Goal: Information Seeking & Learning: Learn about a topic

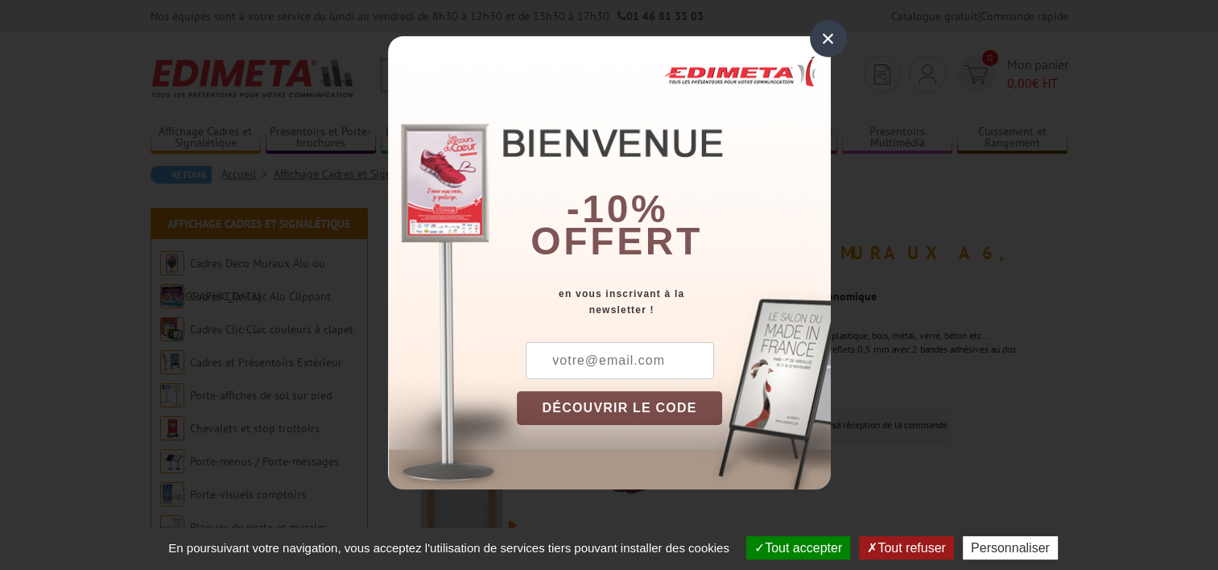
click at [827, 35] on div "×" at bounding box center [828, 38] width 37 height 37
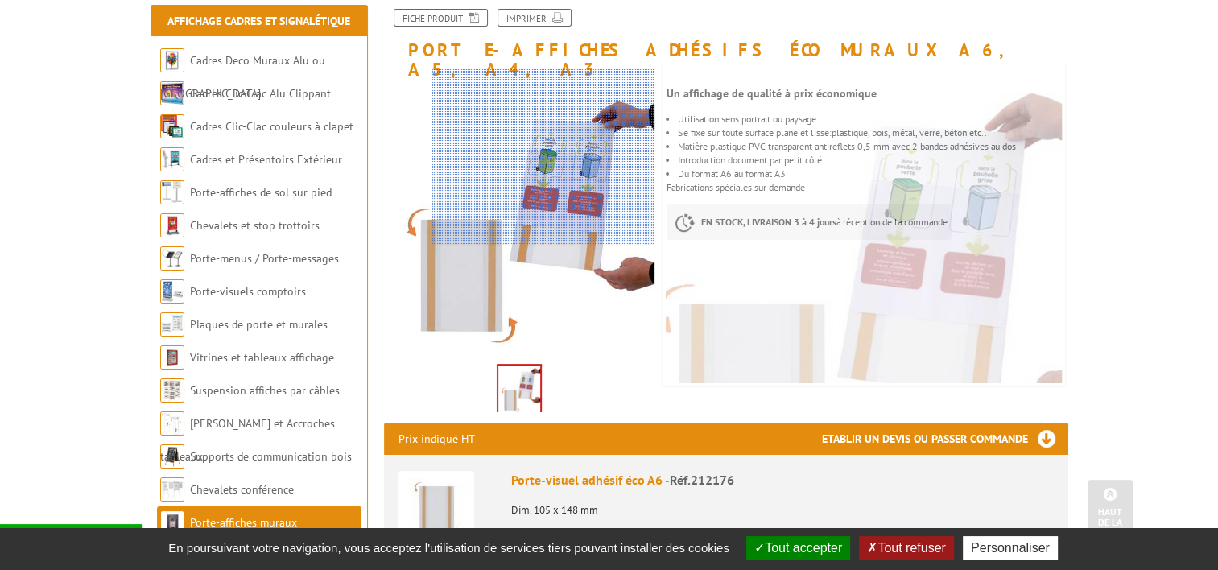
scroll to position [161, 0]
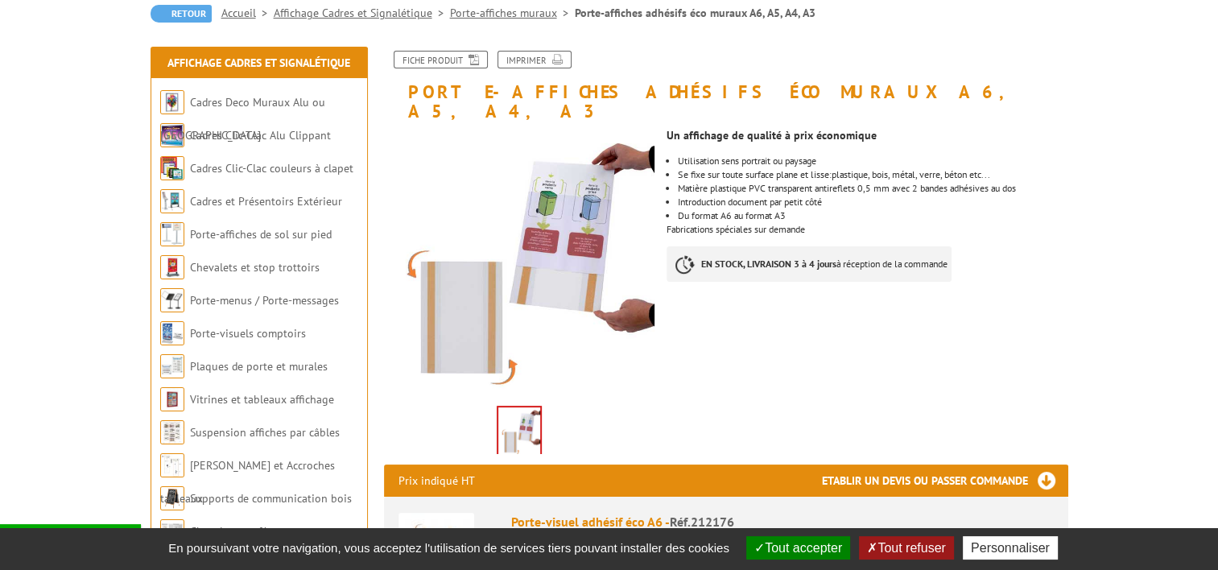
click at [522, 410] on img at bounding box center [519, 432] width 42 height 50
click at [294, 174] on link "Cadres Clic-Clac couleurs à clapet" at bounding box center [272, 168] width 164 height 14
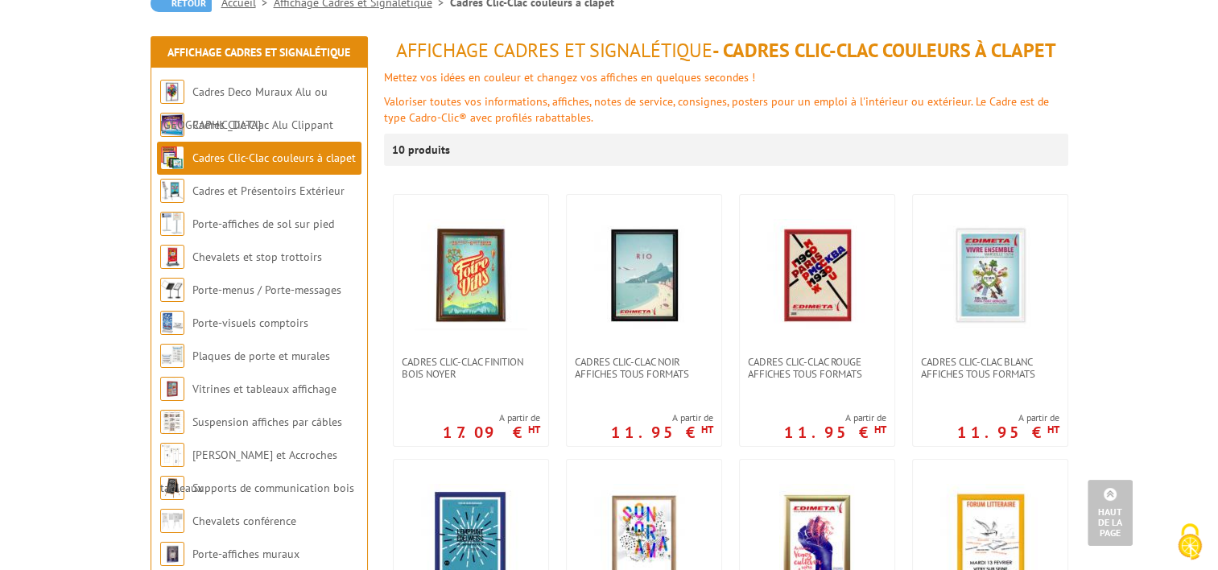
scroll to position [161, 0]
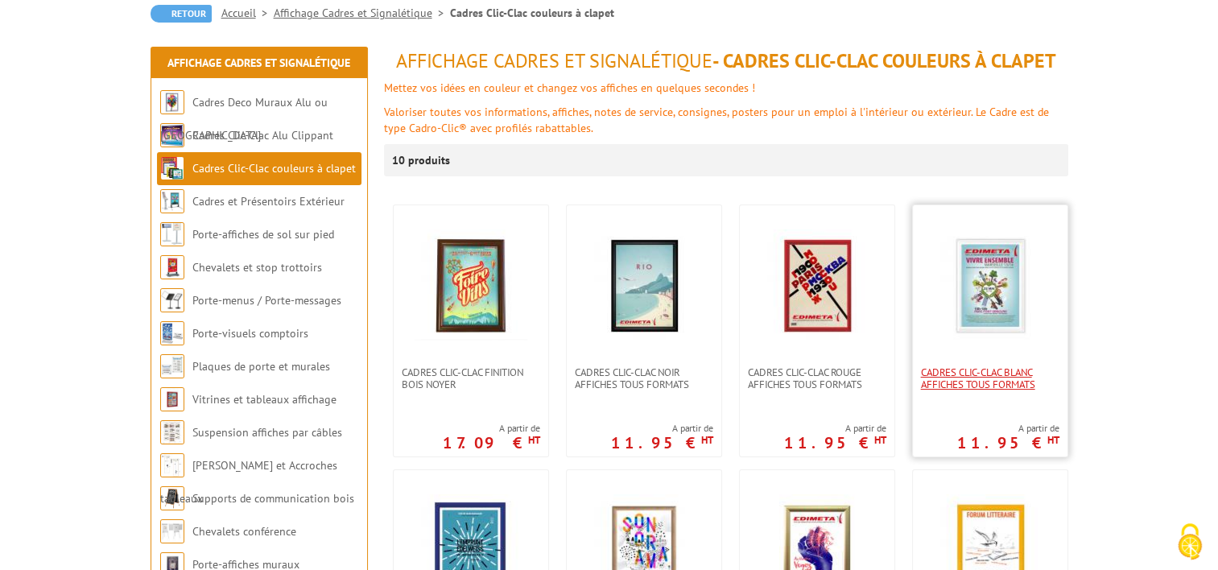
click at [956, 377] on span "Cadres clic-clac blanc affiches tous formats" at bounding box center [990, 378] width 138 height 24
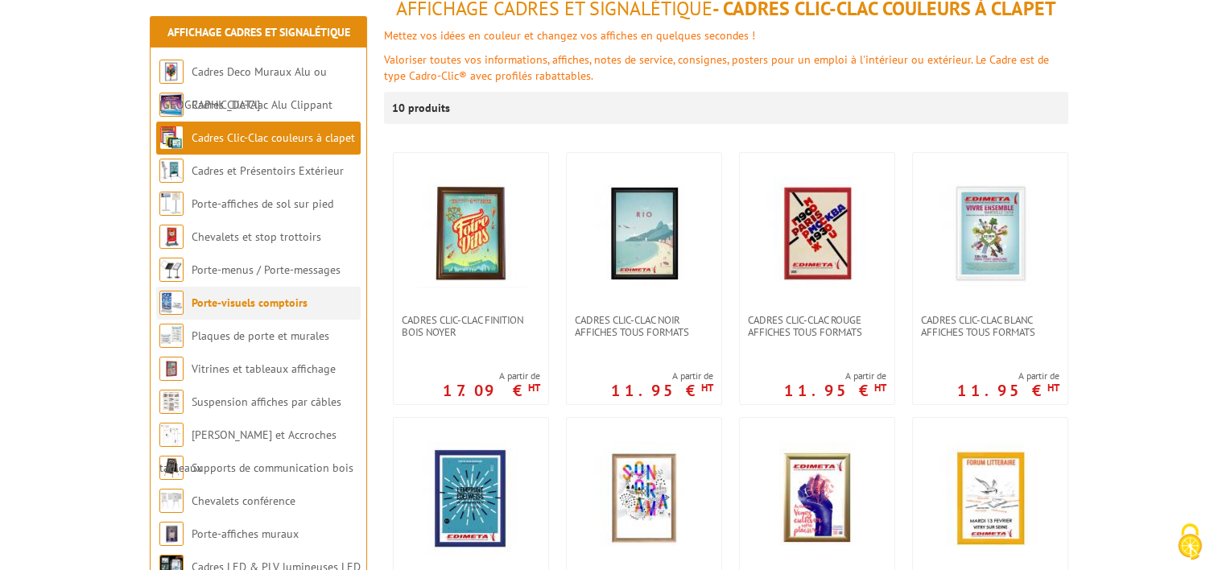
scroll to position [242, 0]
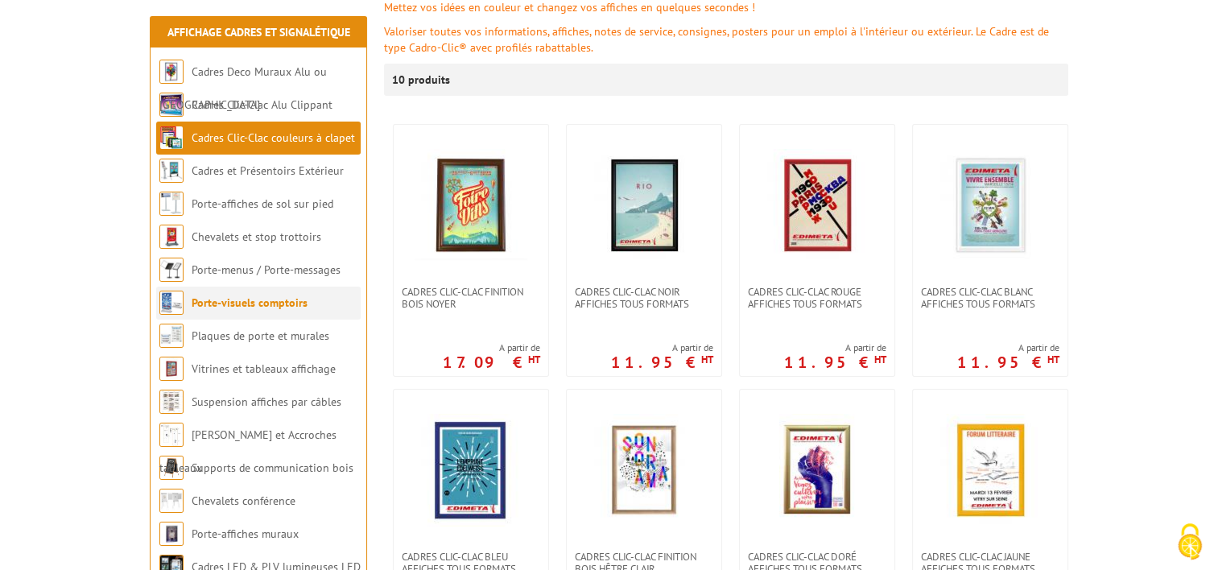
click at [283, 305] on link "Porte-visuels comptoirs" at bounding box center [250, 302] width 116 height 14
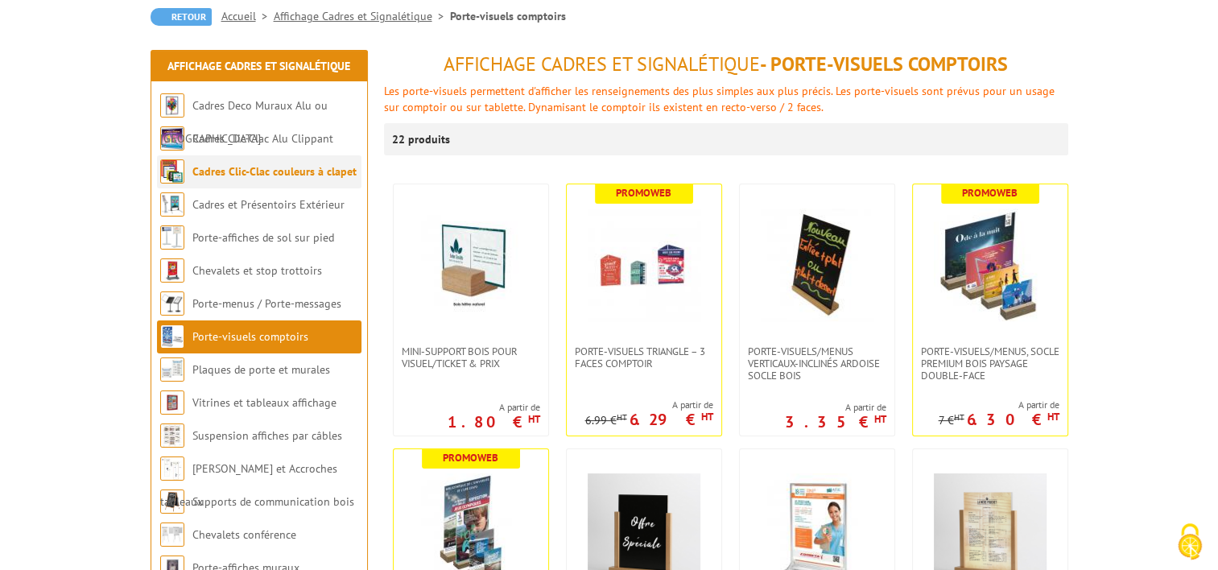
scroll to position [161, 0]
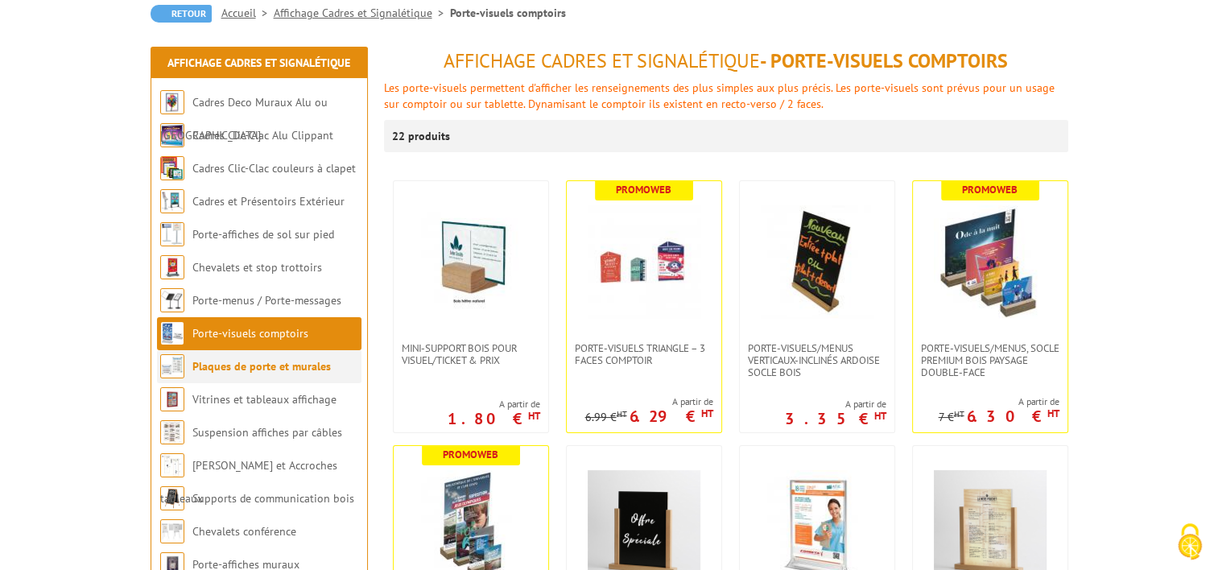
click at [281, 368] on link "Plaques de porte et murales" at bounding box center [261, 366] width 138 height 14
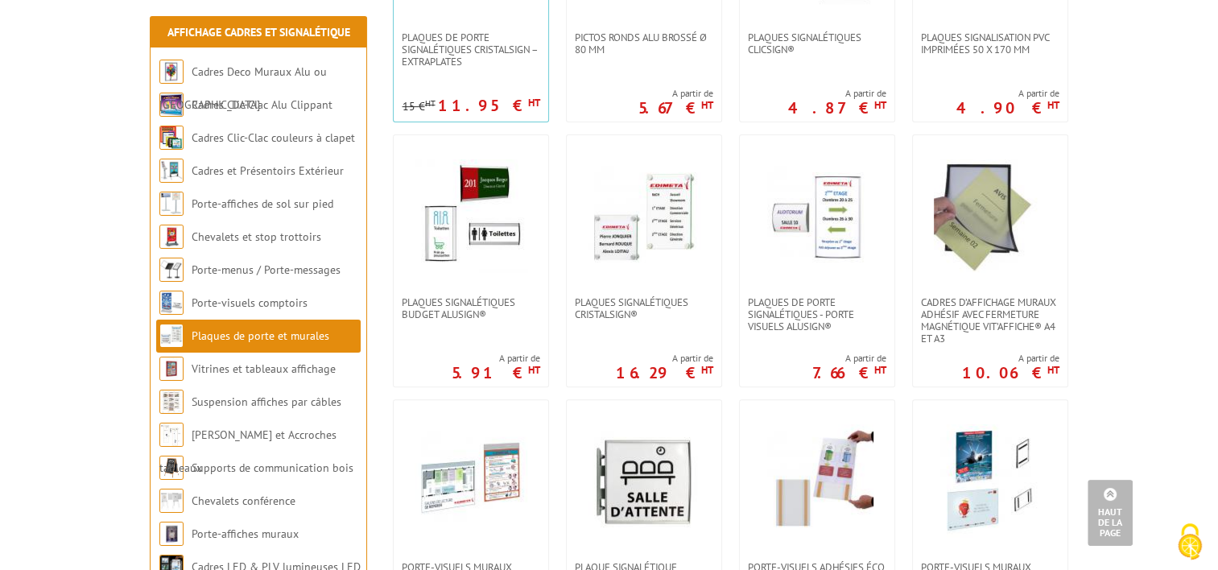
scroll to position [564, 0]
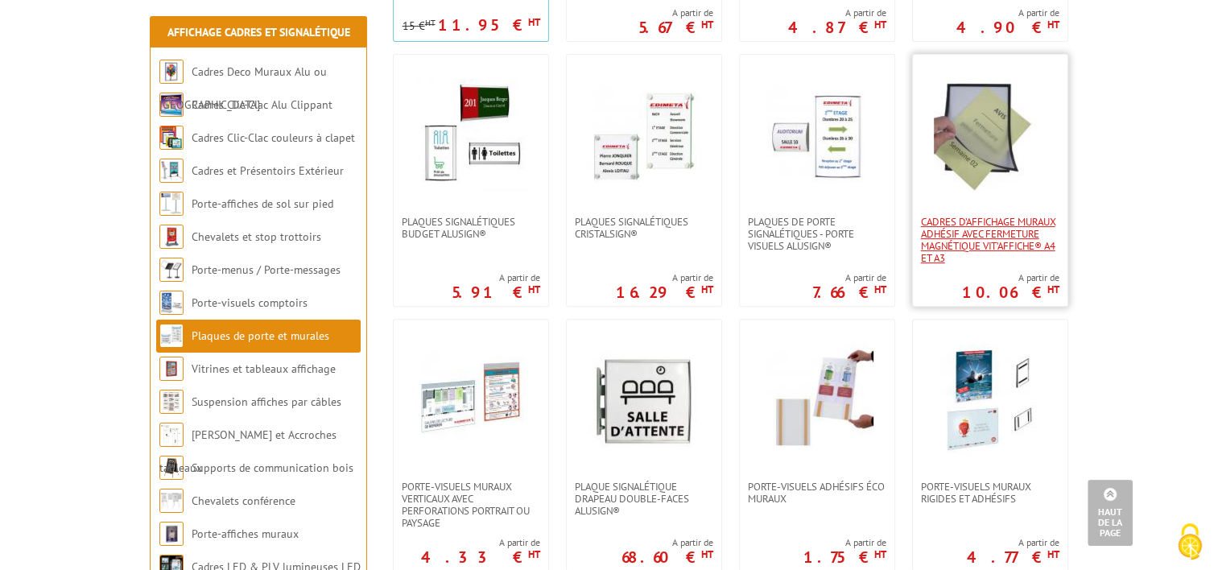
click at [997, 248] on span "Cadres d’affichage muraux adhésif avec fermeture magnétique VIT’AFFICHE® A4 et …" at bounding box center [990, 240] width 138 height 48
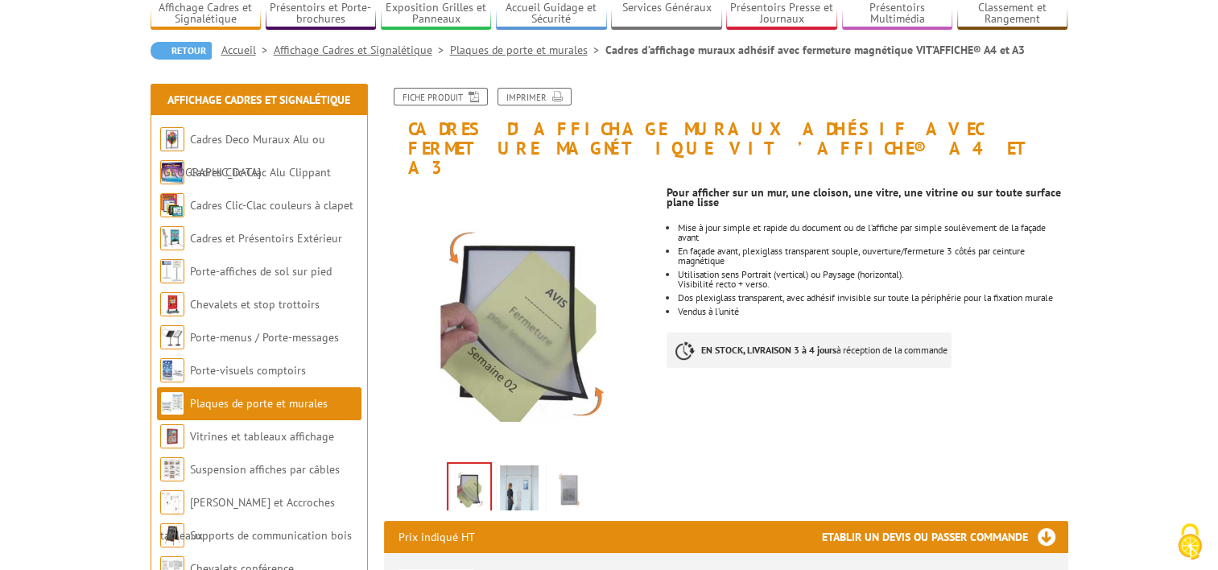
scroll to position [161, 0]
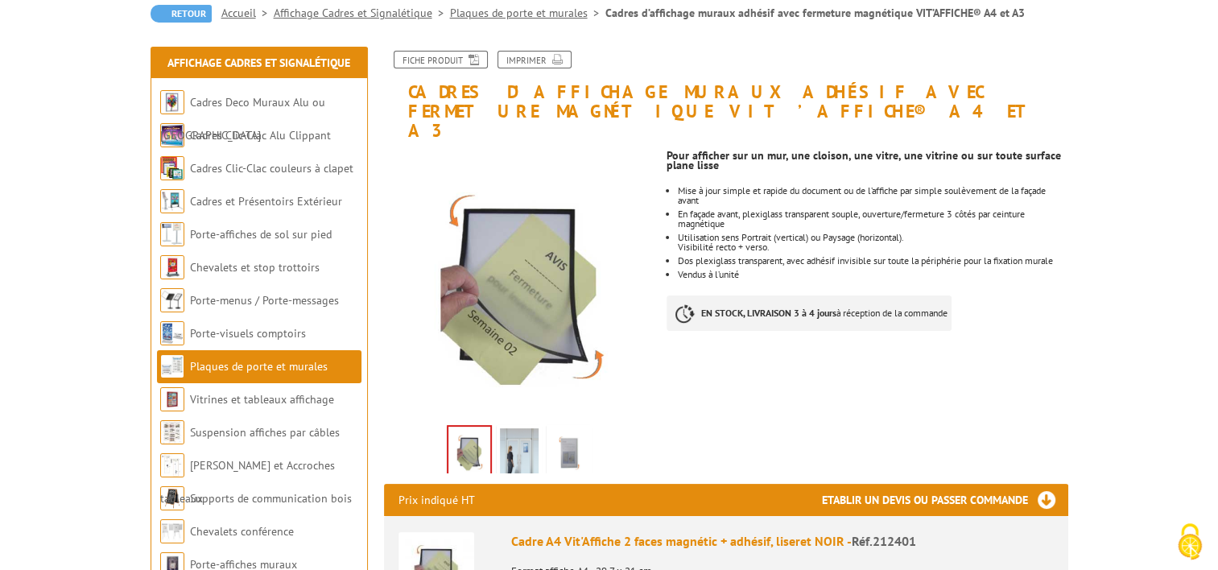
click at [510, 429] on img at bounding box center [519, 453] width 39 height 50
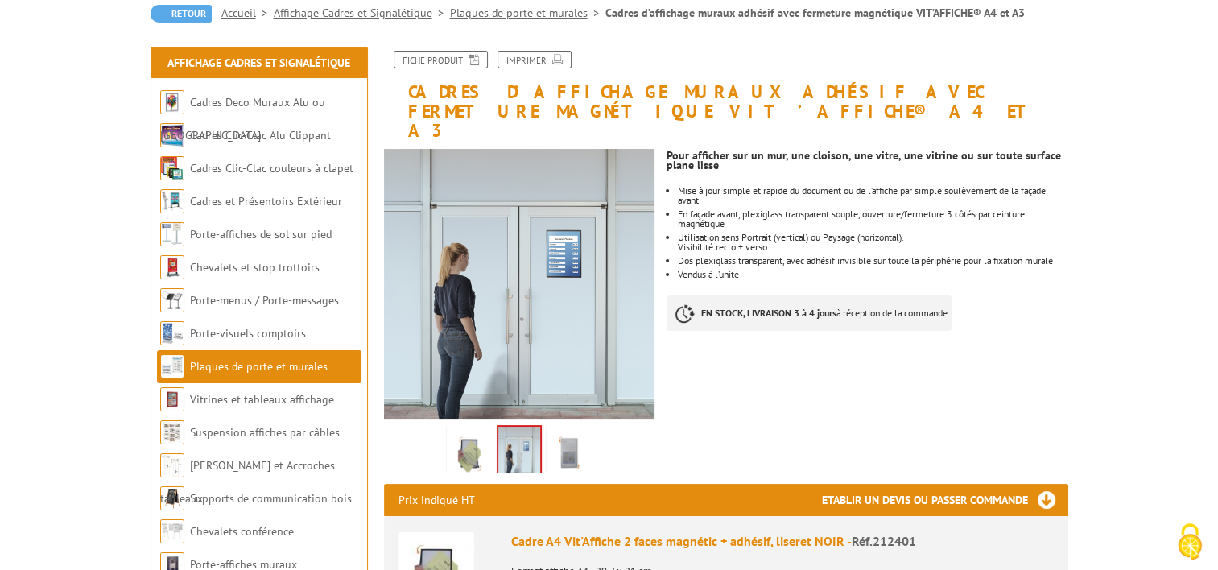
click at [559, 436] on img at bounding box center [569, 453] width 39 height 50
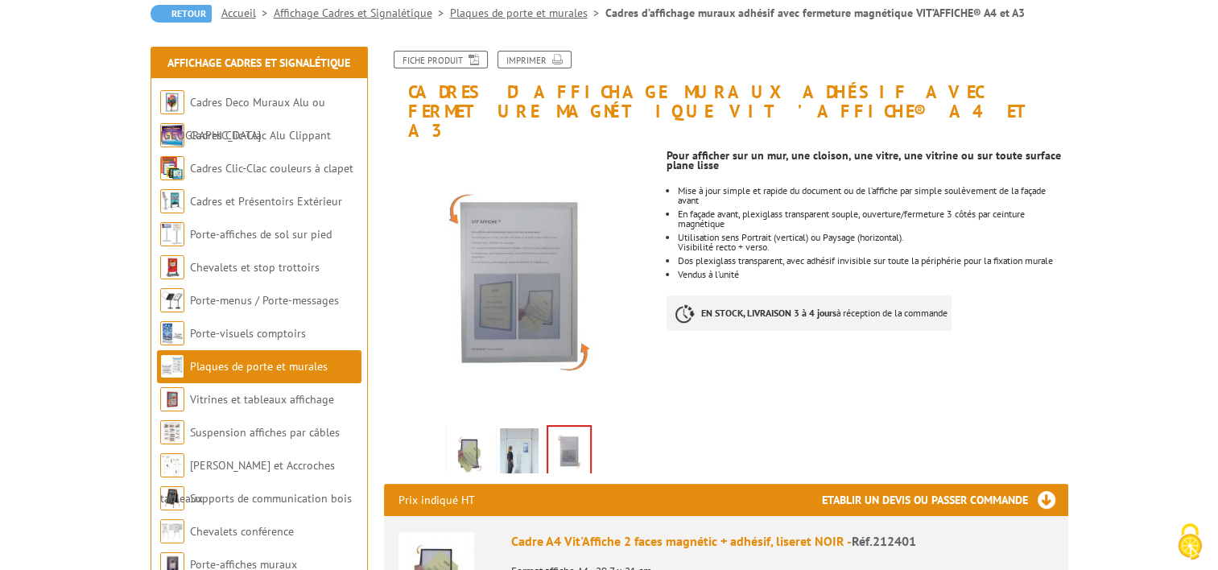
click at [525, 428] on img at bounding box center [519, 453] width 39 height 50
